Goal: Check status

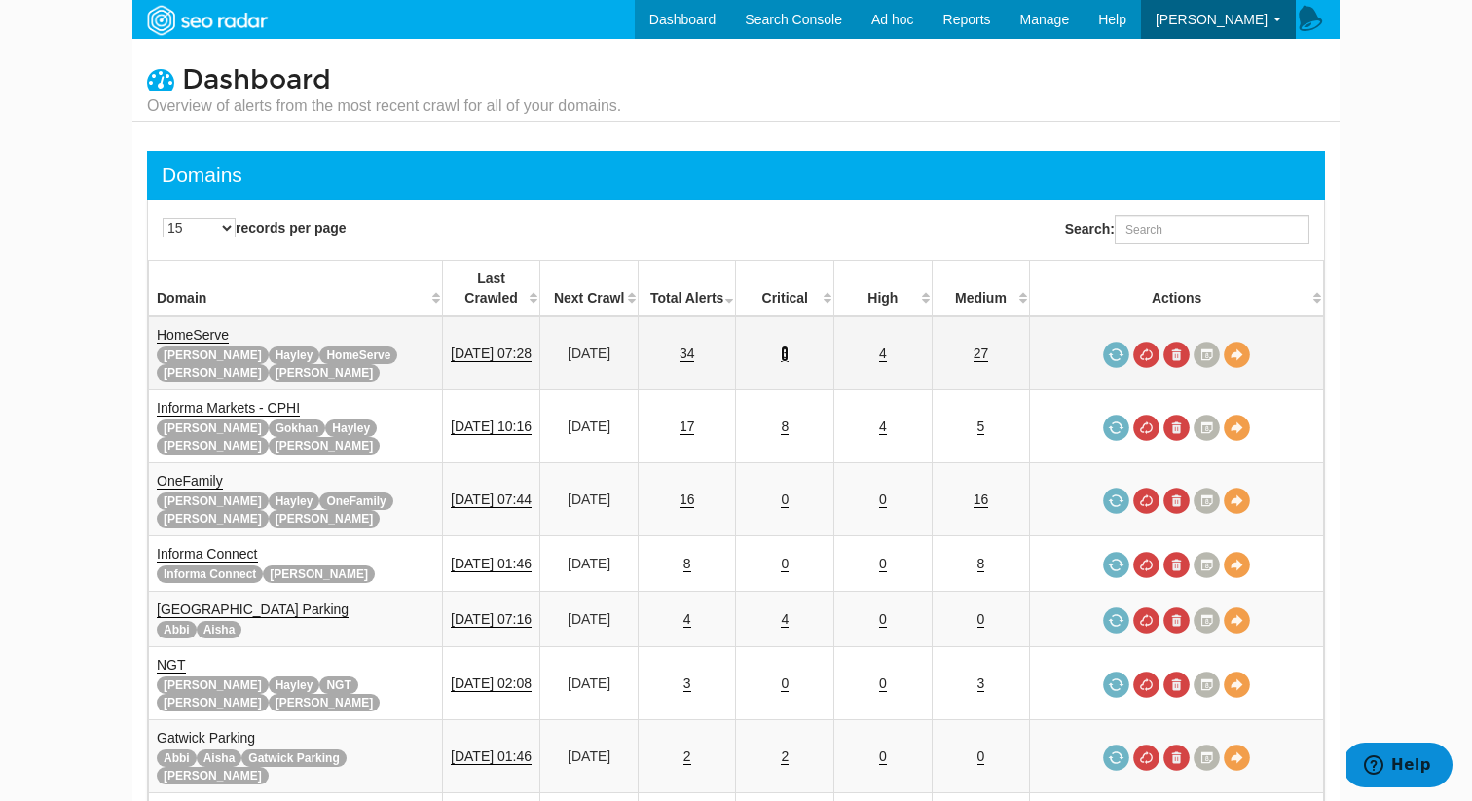
click at [789, 346] on link "3" at bounding box center [785, 354] width 8 height 17
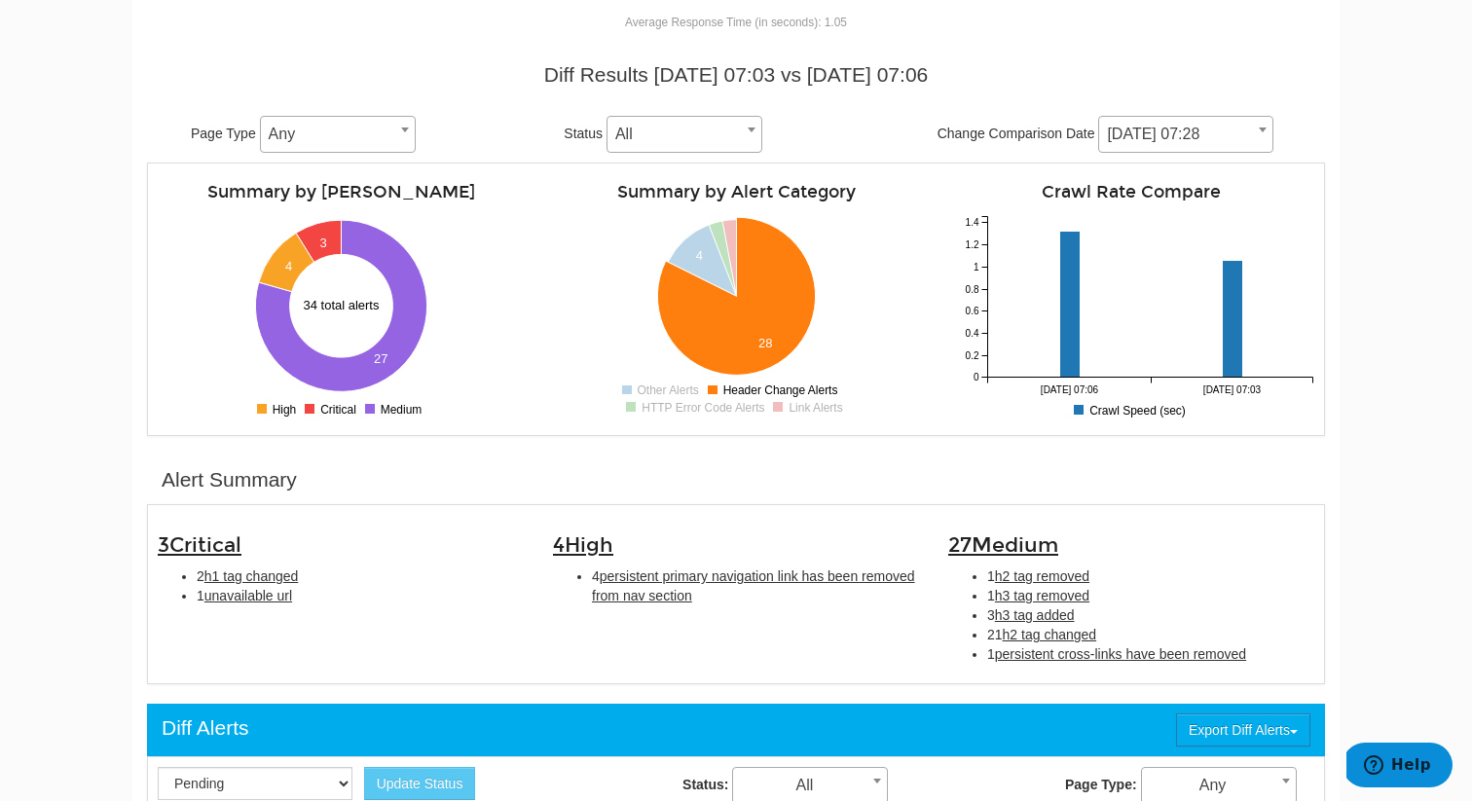
scroll to position [181, 0]
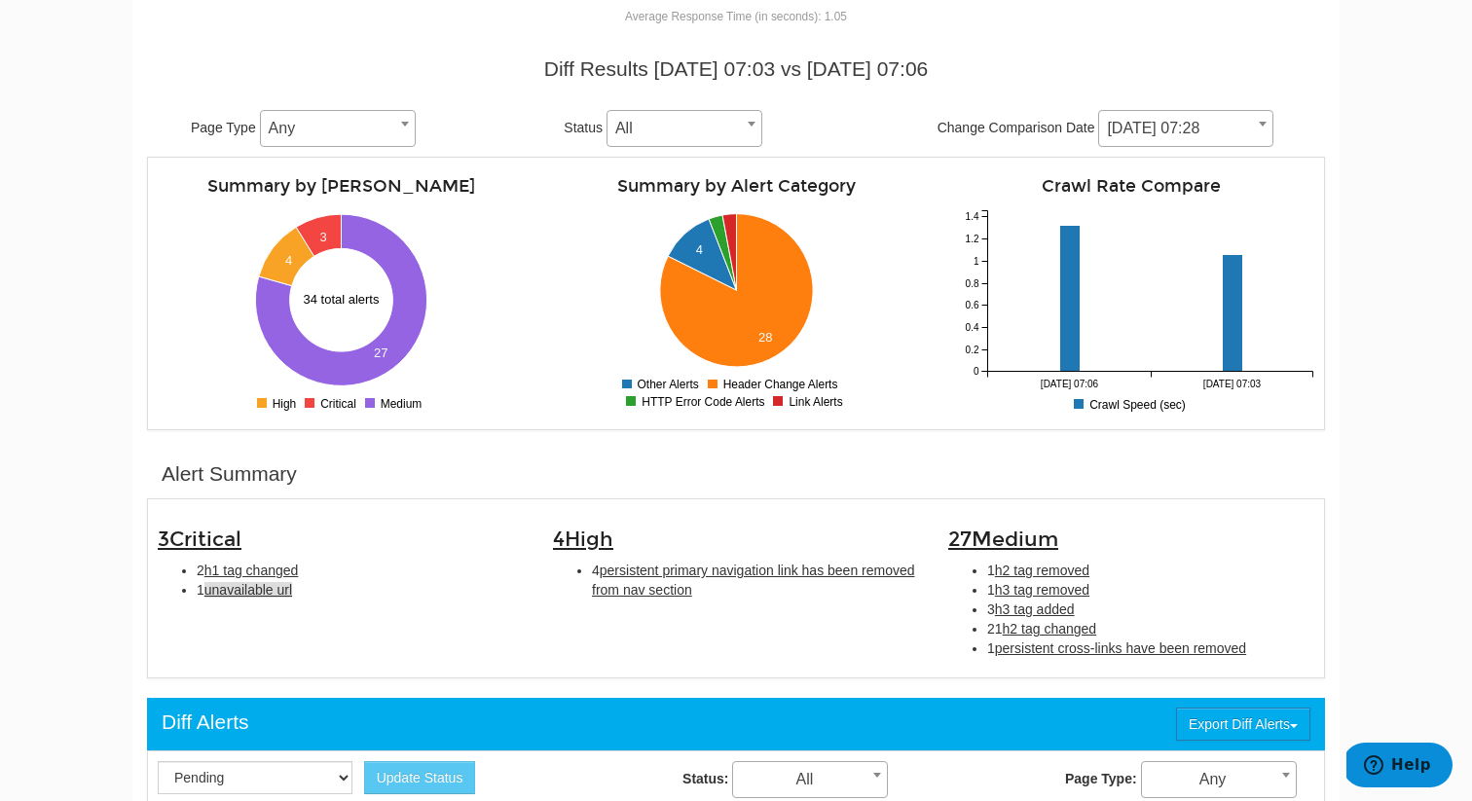
click at [254, 591] on span "unavailable url" at bounding box center [248, 590] width 88 height 16
type input "unavailable url"
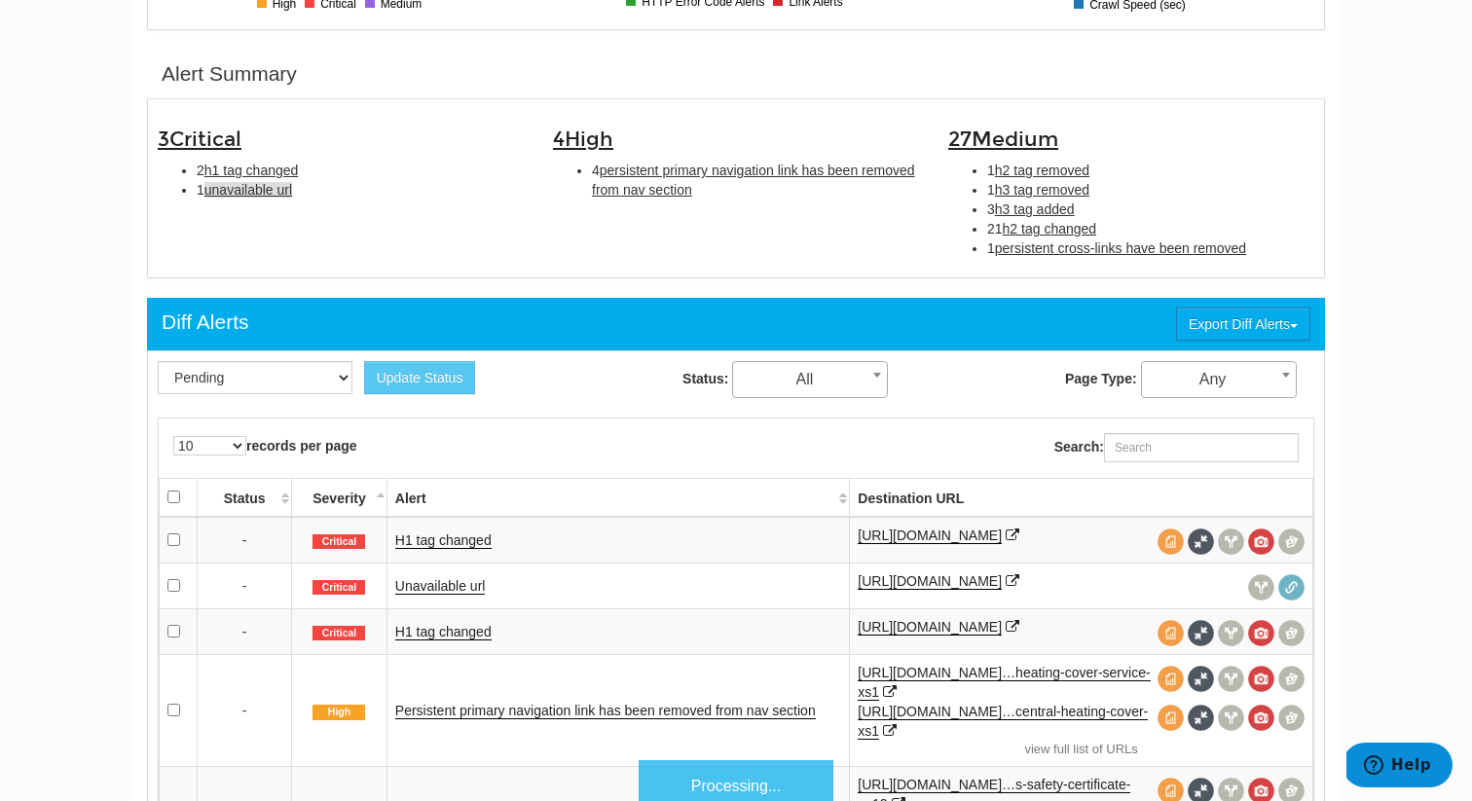
scroll to position [632, 0]
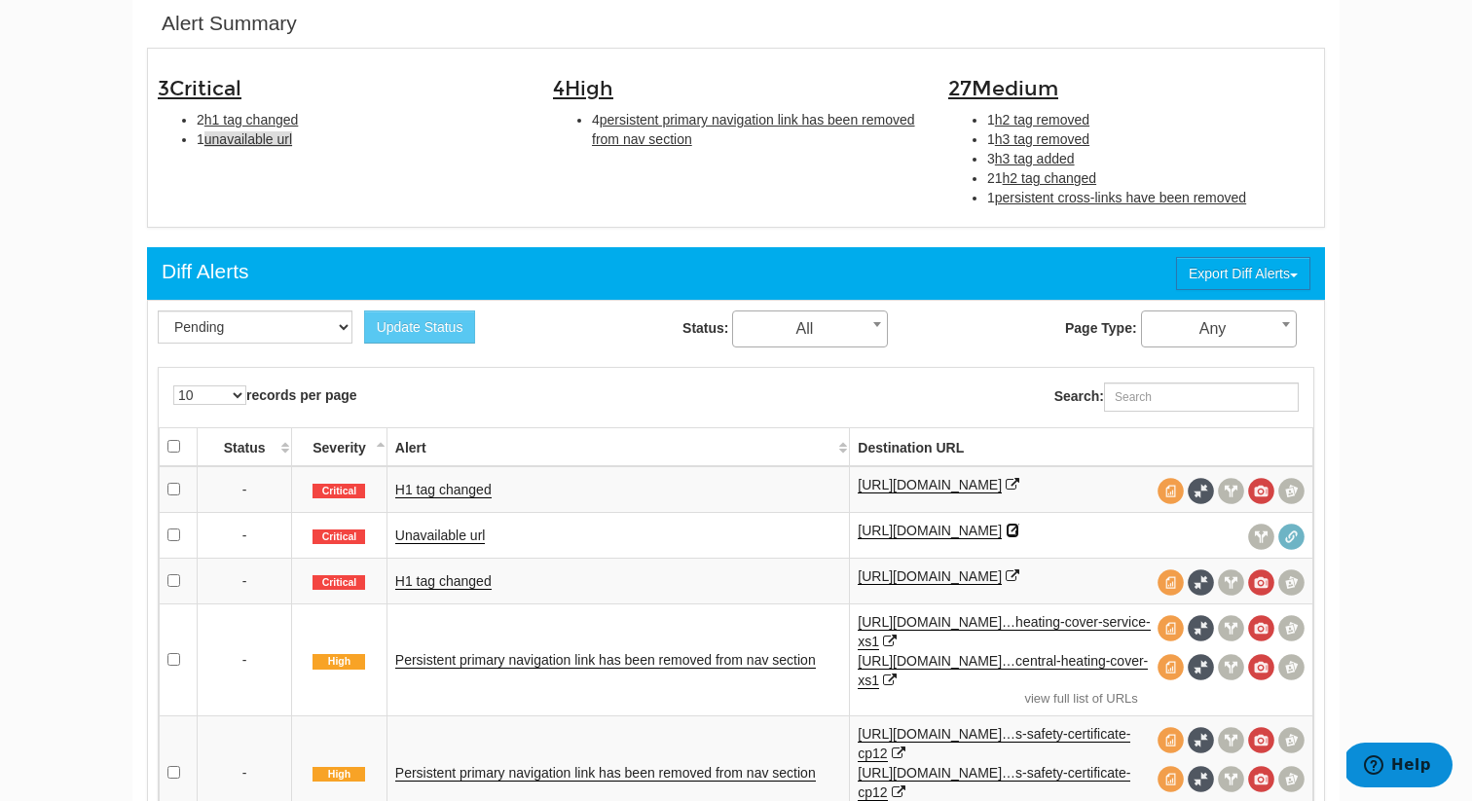
click at [1019, 530] on icon at bounding box center [1013, 531] width 14 height 14
click at [435, 499] on td "H1 tag changed" at bounding box center [618, 489] width 462 height 47
click at [423, 494] on link "H1 tag changed" at bounding box center [443, 490] width 96 height 17
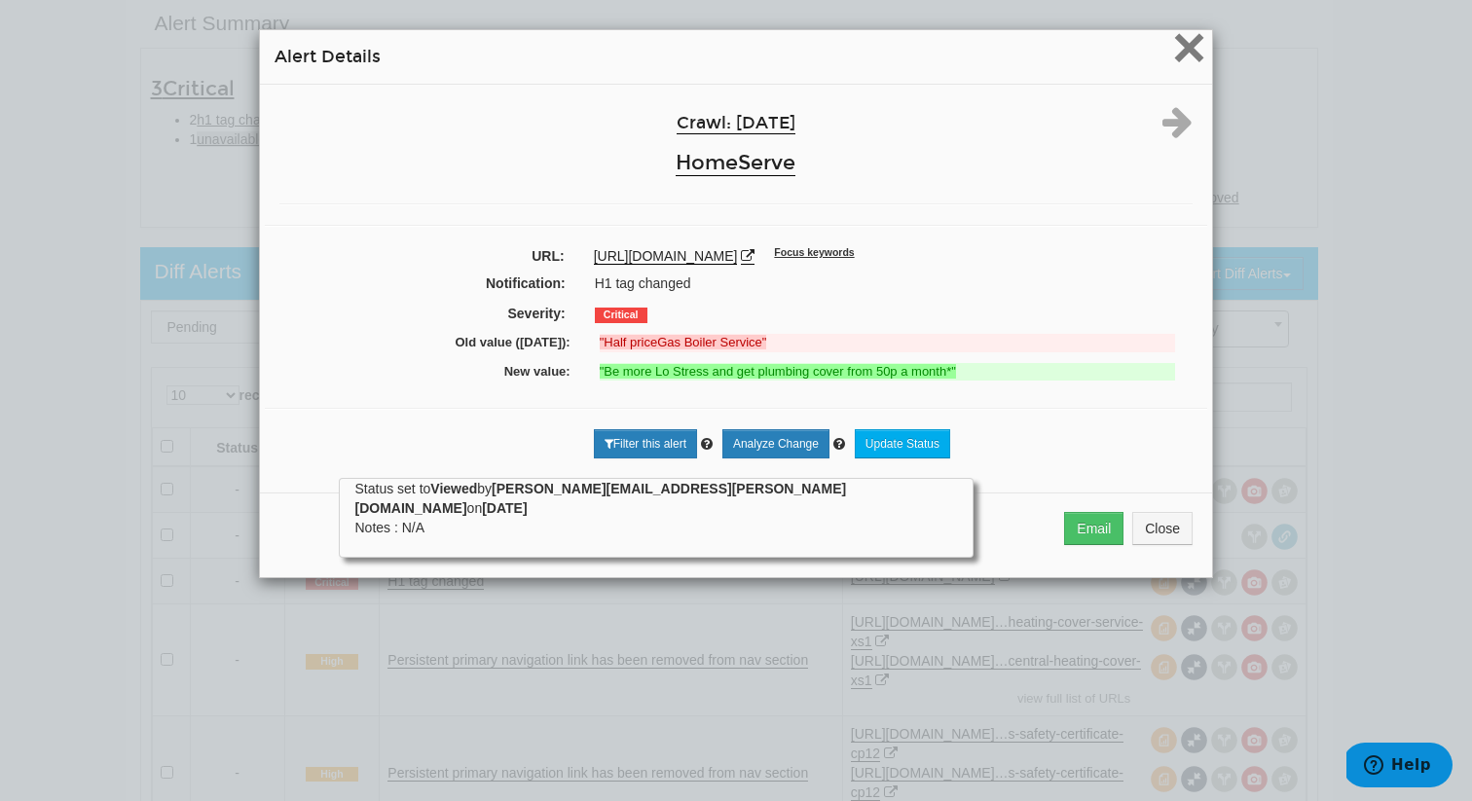
click at [1190, 58] on span "×" at bounding box center [1189, 47] width 34 height 65
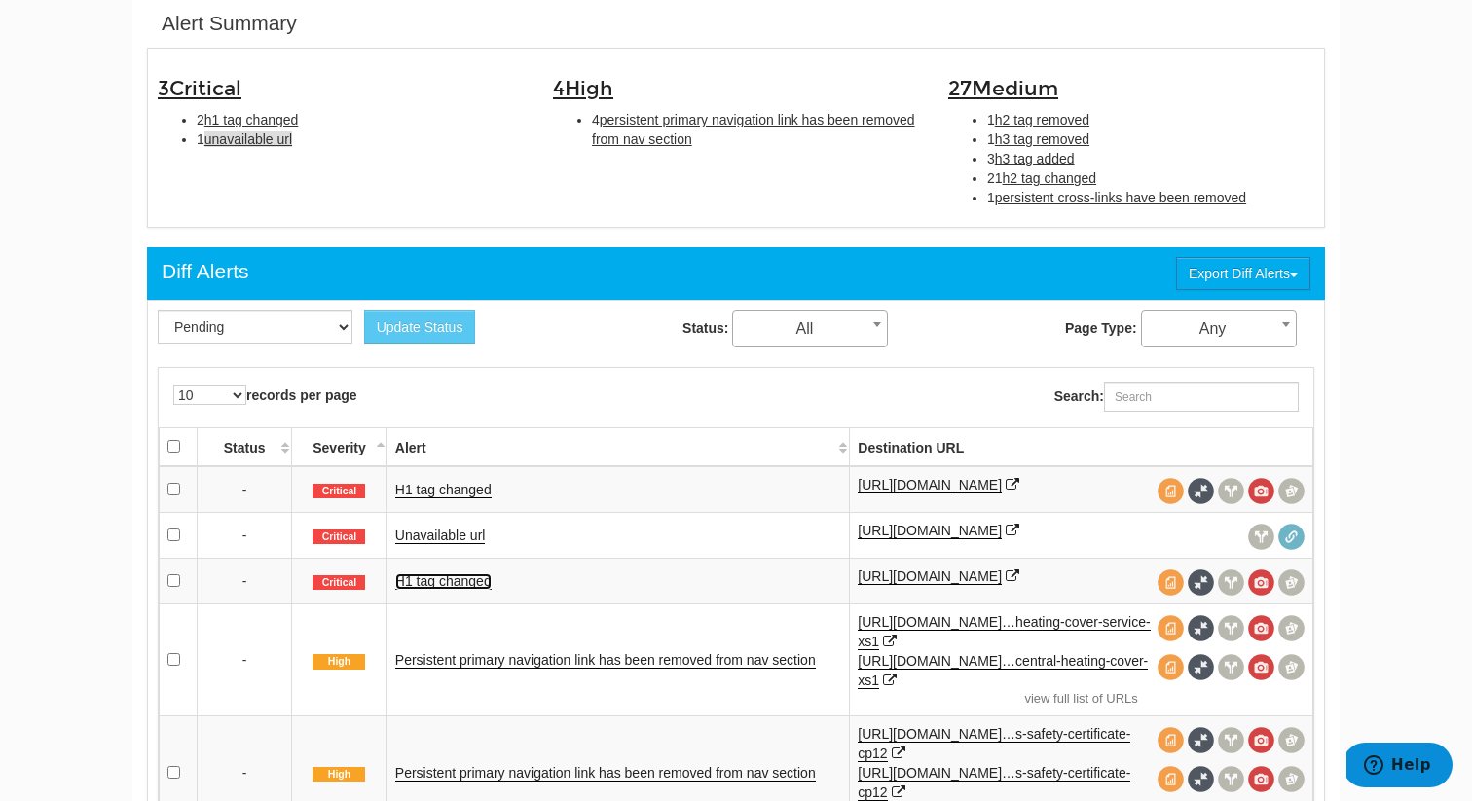
click at [470, 584] on link "H1 tag changed" at bounding box center [443, 581] width 96 height 17
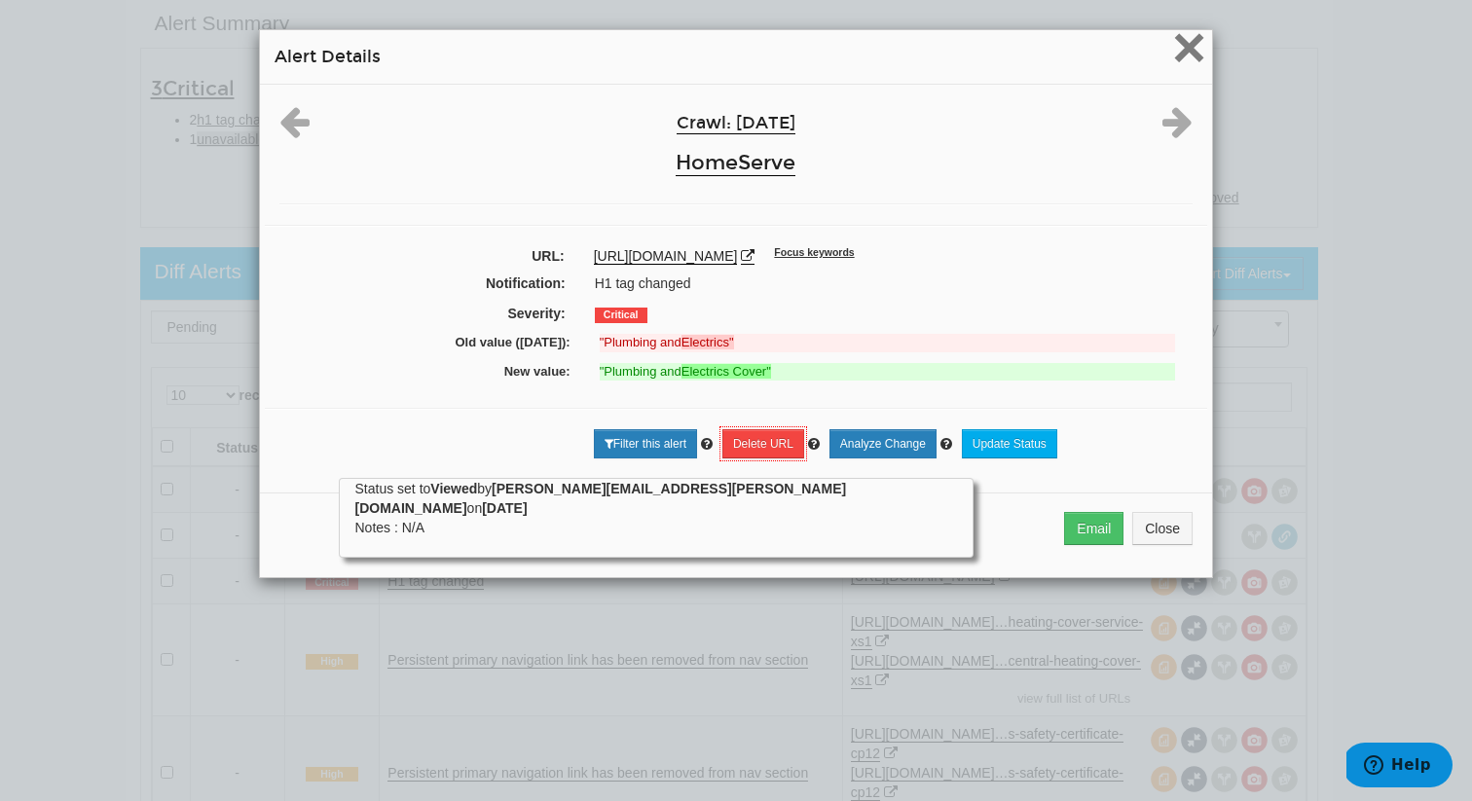
click at [1196, 65] on span "×" at bounding box center [1189, 47] width 34 height 65
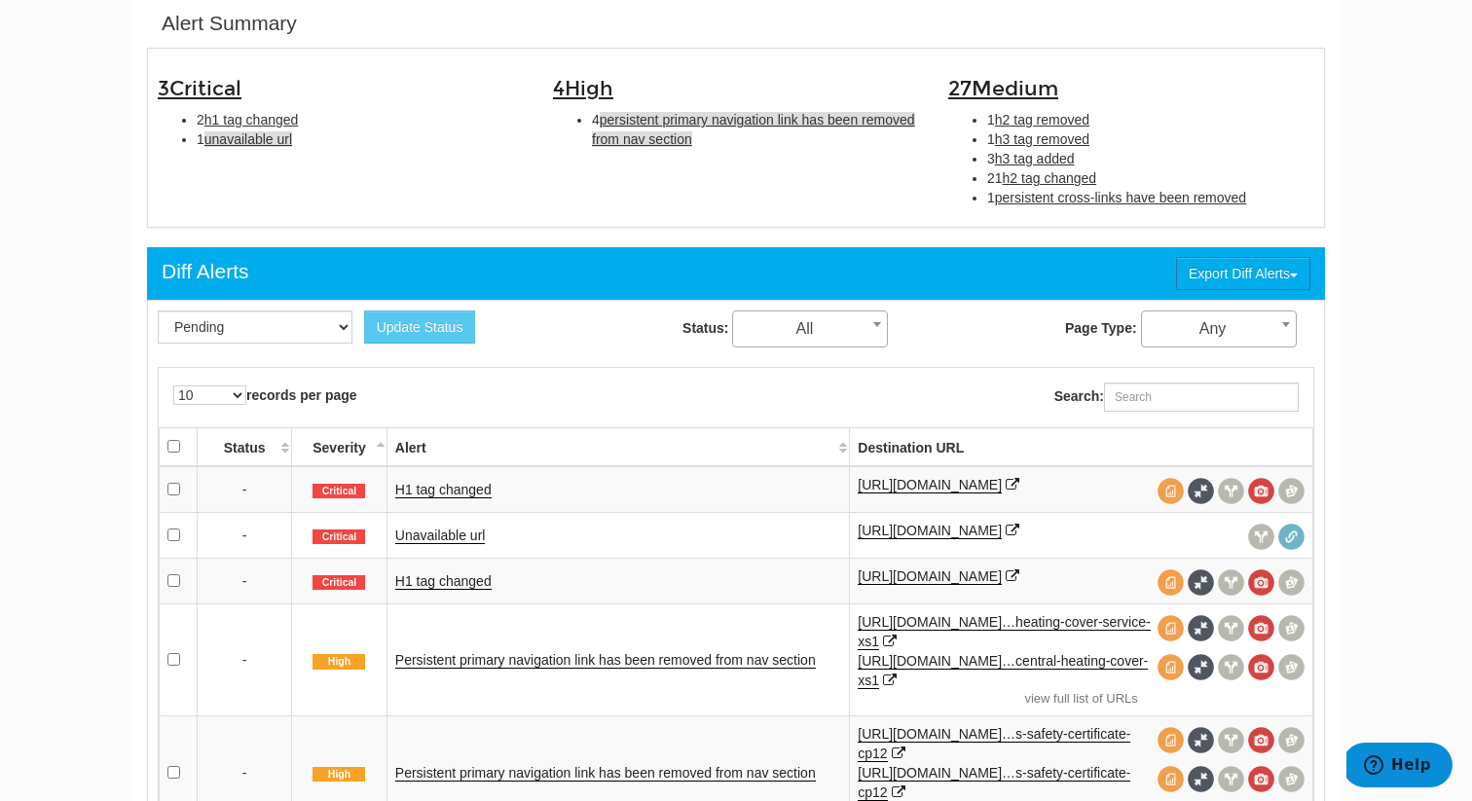
click at [748, 120] on span "persistent primary navigation link has been removed from nav section" at bounding box center [753, 129] width 323 height 35
type input "persistent primary navigation link has been removed from nav section"
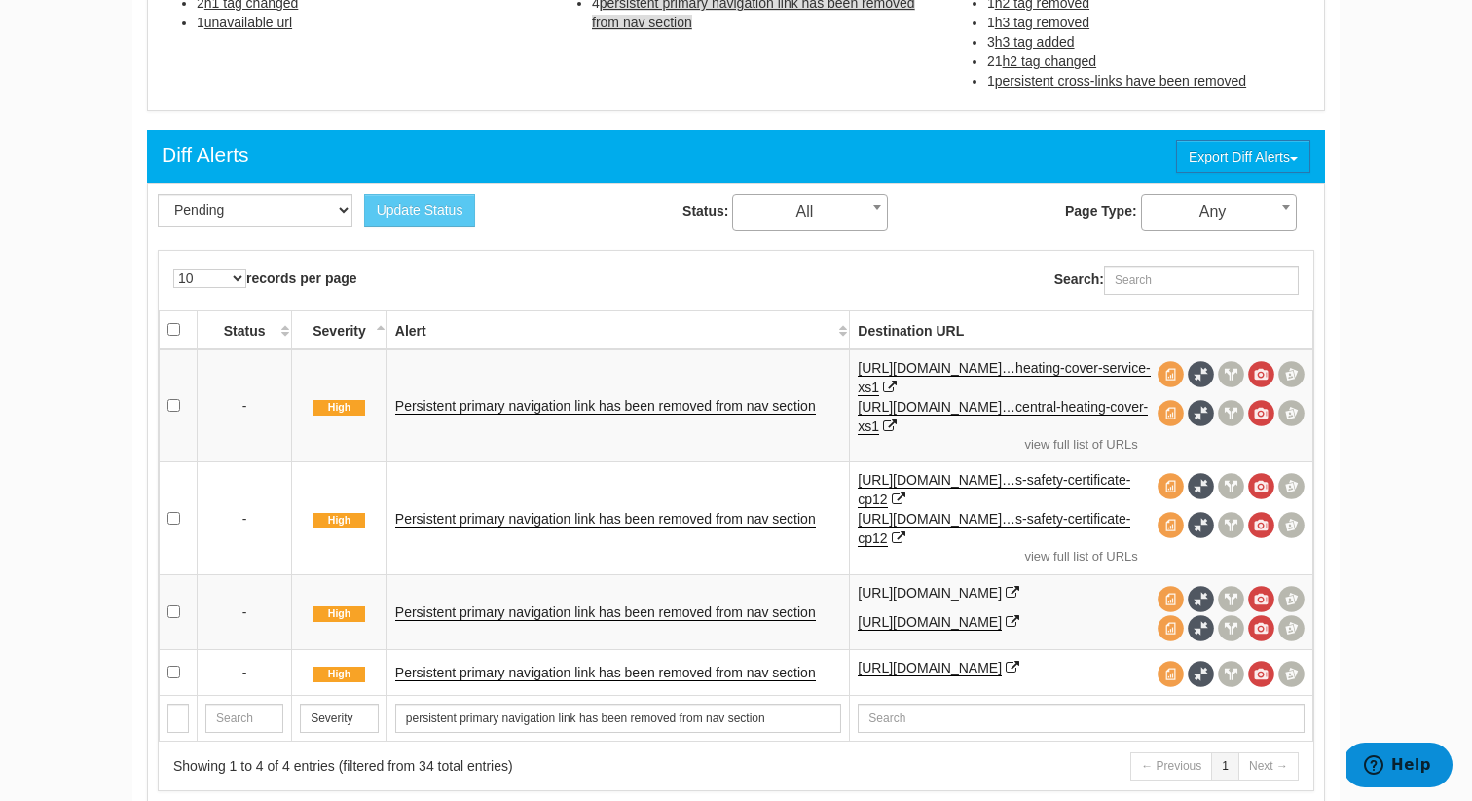
scroll to position [759, 0]
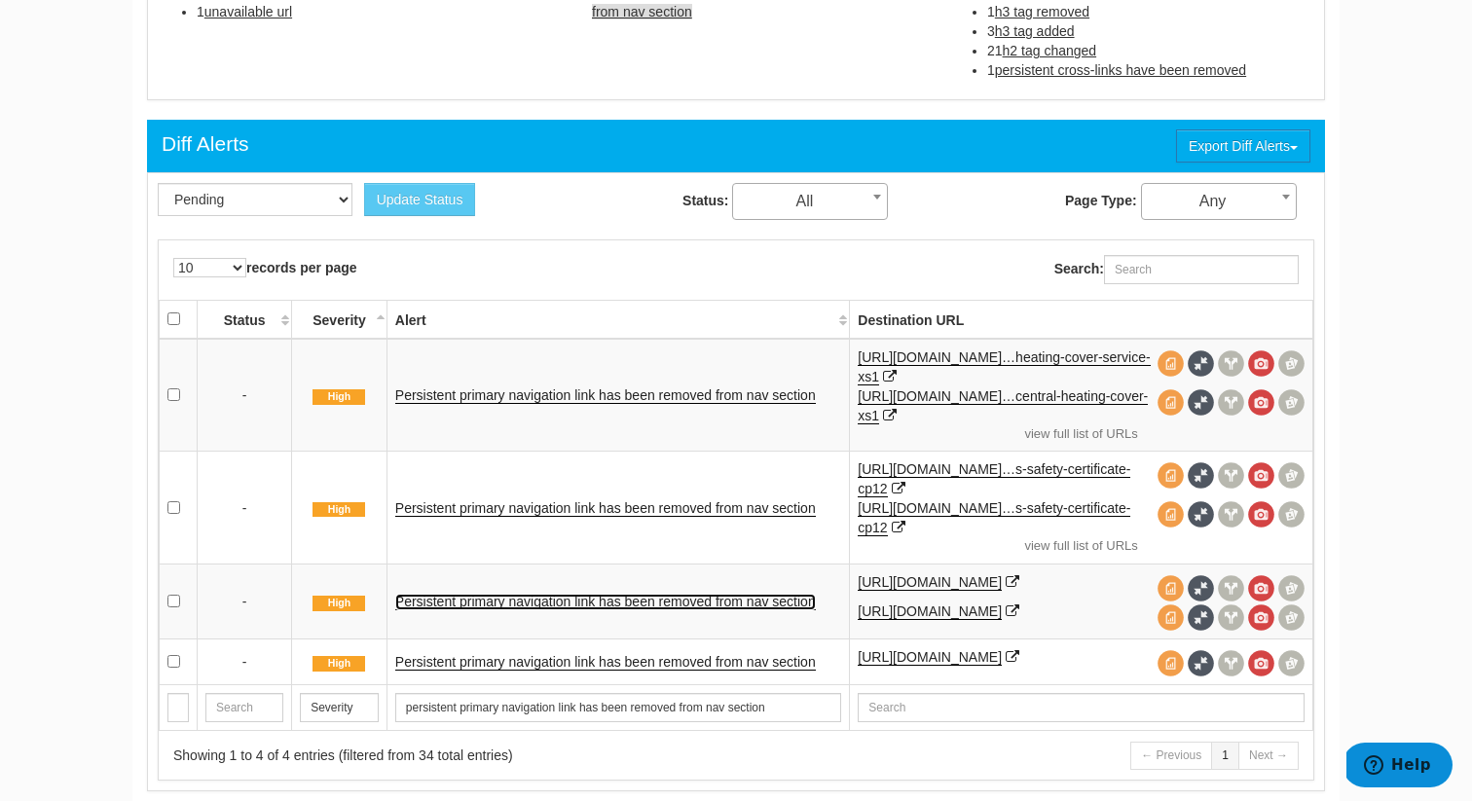
click at [621, 610] on link "Persistent primary navigation link has been removed from nav section" at bounding box center [605, 602] width 421 height 17
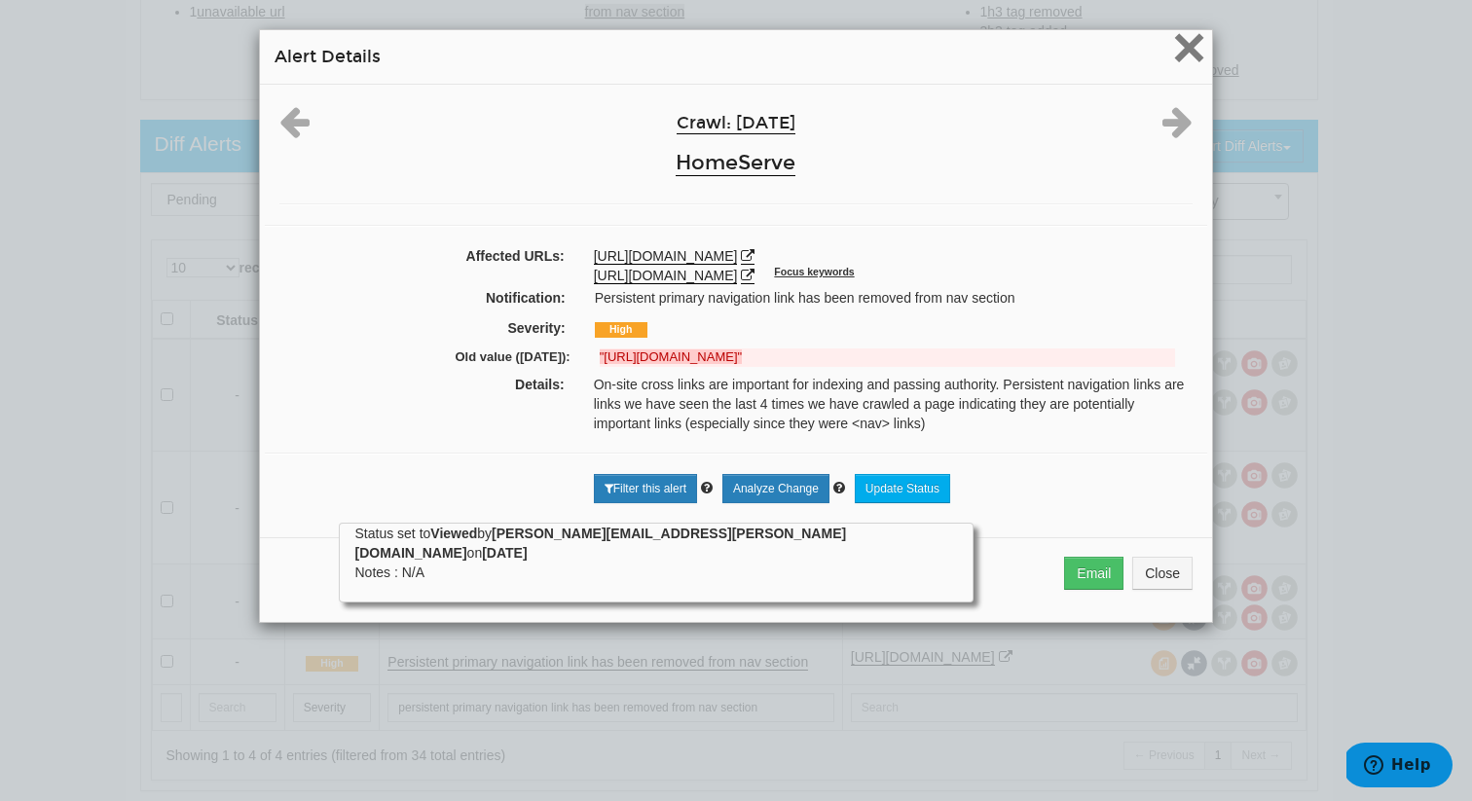
click at [1194, 53] on span "×" at bounding box center [1189, 47] width 34 height 65
